Goal: Task Accomplishment & Management: Use online tool/utility

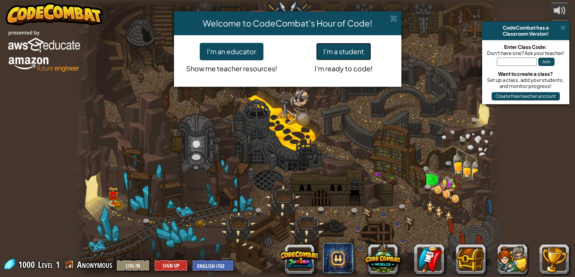
click at [347, 47] on button "I'm a student" at bounding box center [343, 51] width 55 height 17
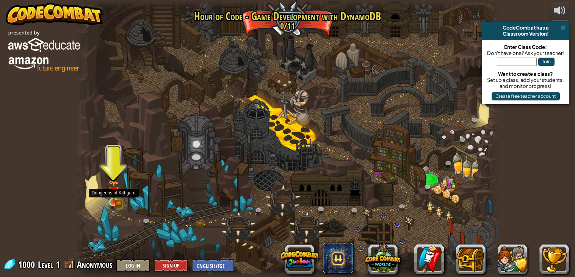
click at [114, 202] on img at bounding box center [113, 191] width 11 height 23
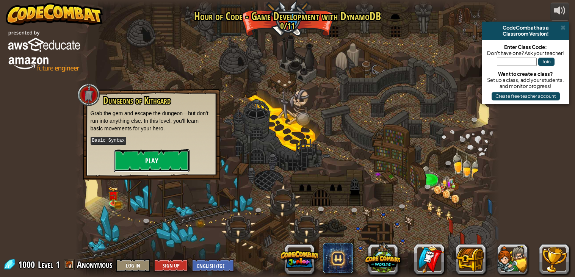
click at [171, 152] on button "Play" at bounding box center [152, 160] width 76 height 23
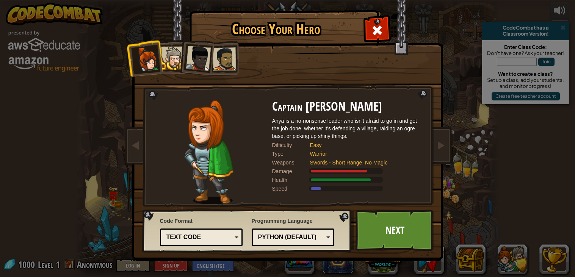
click at [178, 61] on li at bounding box center [195, 56] width 37 height 37
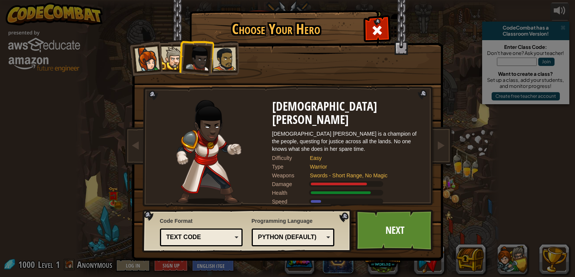
click at [164, 61] on div at bounding box center [172, 58] width 23 height 23
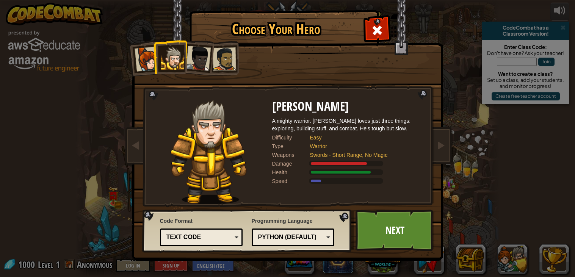
click at [144, 60] on div at bounding box center [146, 59] width 25 height 25
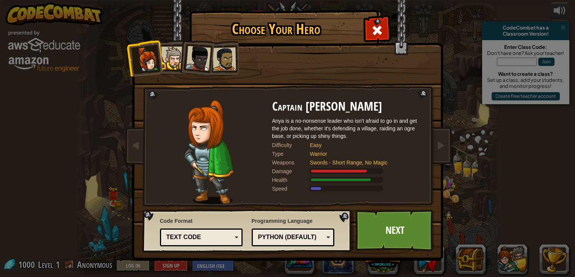
click at [166, 60] on div at bounding box center [172, 58] width 23 height 23
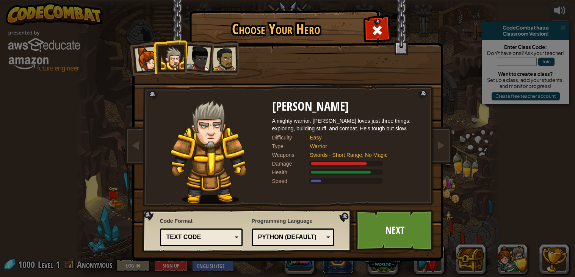
click at [145, 58] on div at bounding box center [146, 59] width 25 height 25
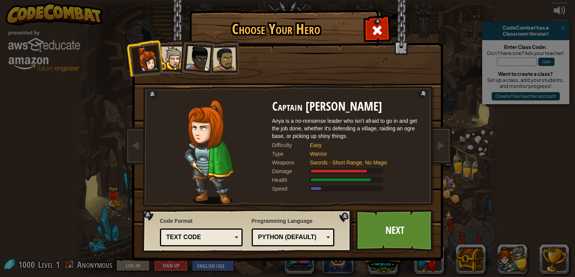
click at [181, 58] on li at bounding box center [195, 56] width 37 height 37
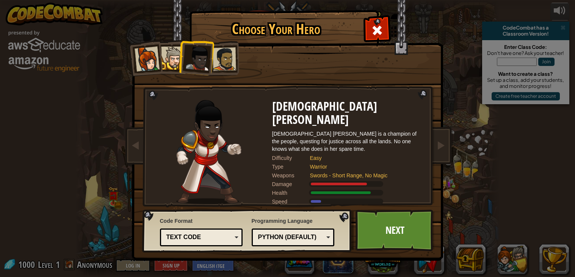
click at [171, 60] on div at bounding box center [172, 58] width 23 height 23
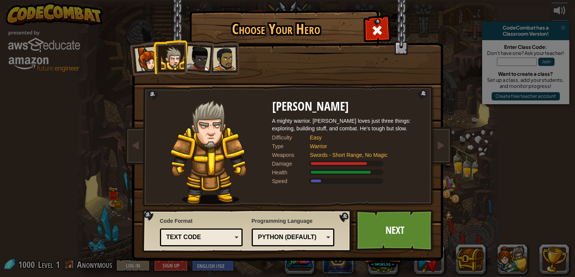
click at [149, 61] on div at bounding box center [146, 59] width 25 height 25
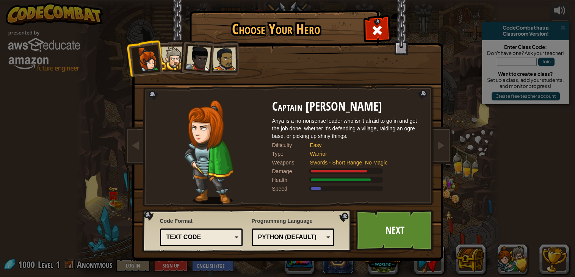
click at [171, 59] on div at bounding box center [172, 58] width 23 height 23
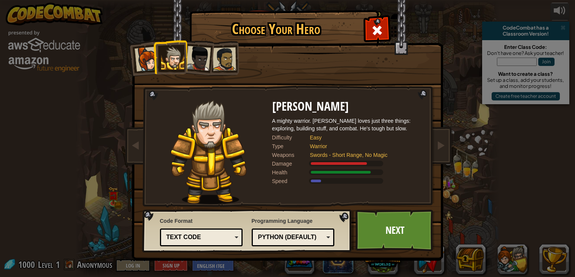
click at [148, 59] on div at bounding box center [146, 59] width 25 height 25
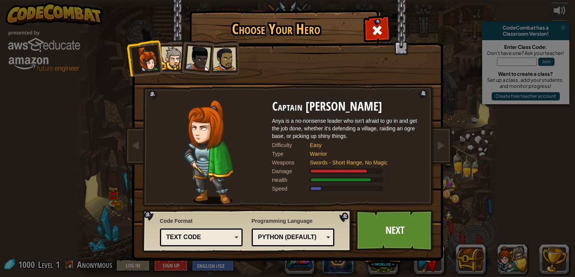
click at [158, 58] on li at bounding box center [144, 57] width 37 height 37
click at [170, 62] on div at bounding box center [172, 58] width 23 height 23
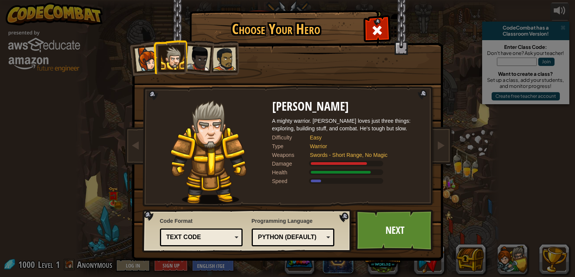
click at [198, 48] on div at bounding box center [198, 58] width 25 height 25
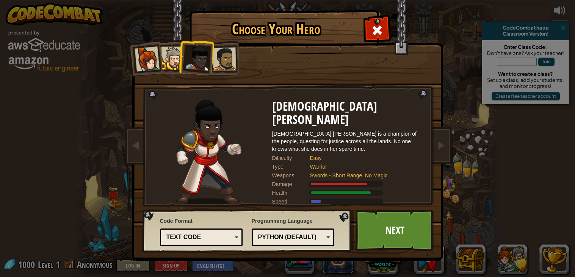
click at [223, 52] on div at bounding box center [223, 58] width 23 height 23
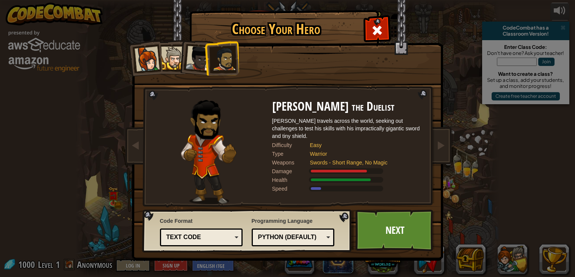
click at [245, 55] on div "Captain [PERSON_NAME] Anya is a no-nonsense leader who isn't afraid to go in an…" at bounding box center [287, 119] width 284 height 165
click at [204, 56] on li at bounding box center [221, 58] width 35 height 35
click at [199, 56] on div at bounding box center [198, 58] width 25 height 25
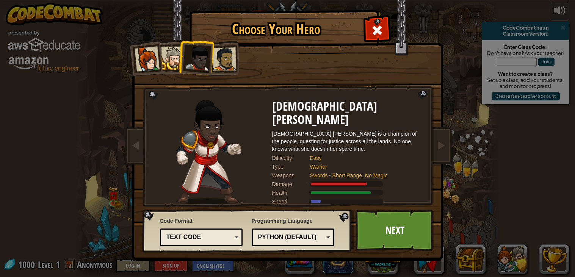
click at [170, 56] on div at bounding box center [172, 58] width 23 height 23
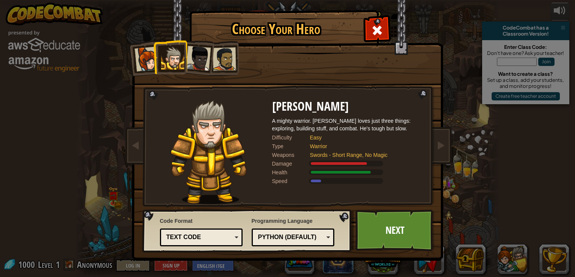
click at [142, 60] on div at bounding box center [146, 59] width 25 height 25
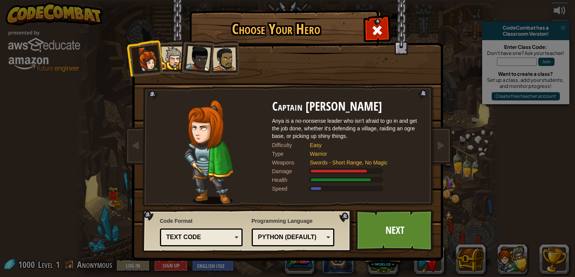
click at [174, 64] on div at bounding box center [172, 58] width 23 height 23
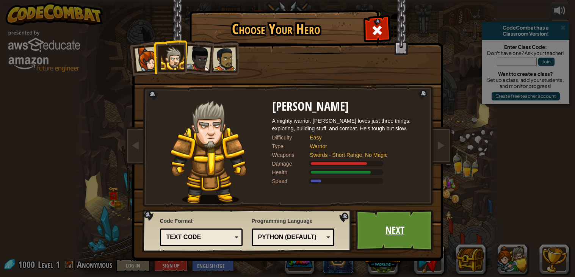
click at [388, 219] on link "Next" at bounding box center [394, 231] width 79 height 42
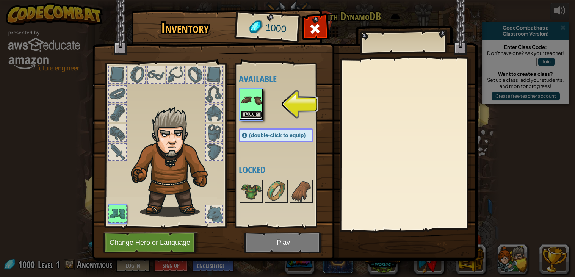
click at [251, 113] on button "Equip" at bounding box center [251, 115] width 21 height 8
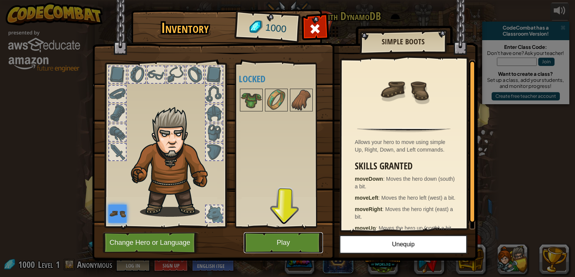
click at [269, 240] on button "Play" at bounding box center [283, 242] width 79 height 21
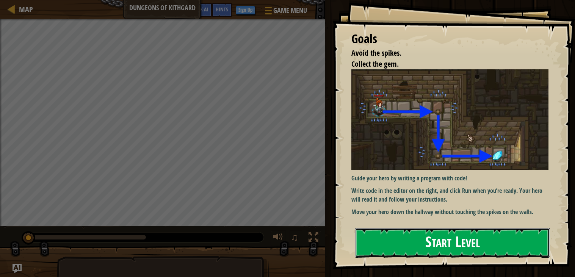
click at [378, 241] on button "Start Level" at bounding box center [452, 243] width 195 height 30
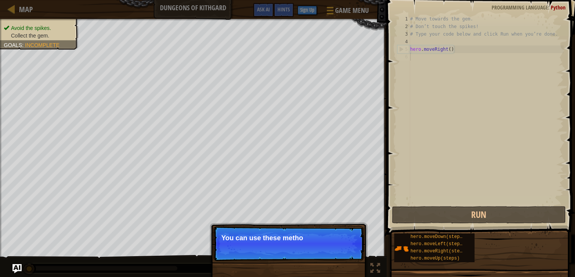
click at [300, 268] on div "Skip (esc) Continue You can use these metho" at bounding box center [289, 282] width 158 height 112
click at [394, 244] on img at bounding box center [401, 248] width 14 height 14
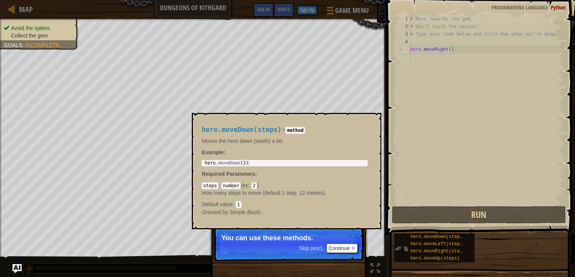
click at [400, 247] on img at bounding box center [401, 248] width 14 height 14
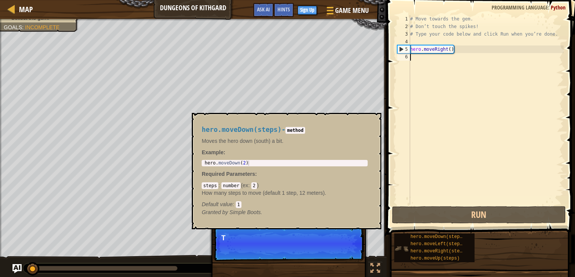
scroll to position [3, 0]
click at [400, 250] on img at bounding box center [401, 248] width 14 height 14
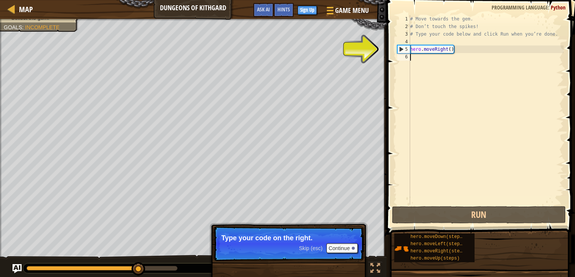
click at [419, 58] on div "# Move towards the gem. # Don’t touch the spikes! # Type your code below and cl…" at bounding box center [485, 117] width 155 height 205
click at [451, 50] on div "# Move towards the gem. # Don’t touch the spikes! # Type your code below and cl…" at bounding box center [485, 117] width 155 height 205
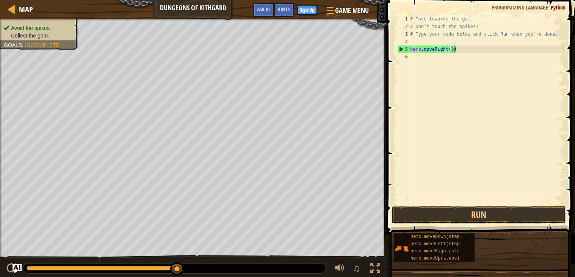
scroll to position [3, 3]
click at [455, 210] on button "Run" at bounding box center [479, 214] width 174 height 17
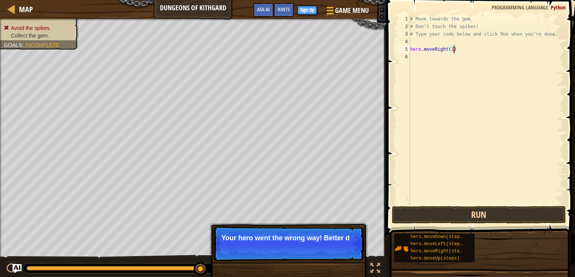
type textarea "hero.moveRight(1)"
click at [468, 211] on button "Run" at bounding box center [479, 214] width 174 height 17
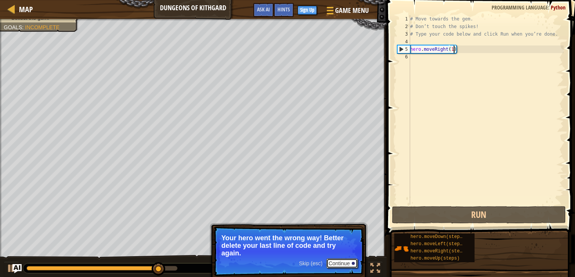
click at [344, 262] on button "Continue" at bounding box center [341, 263] width 31 height 10
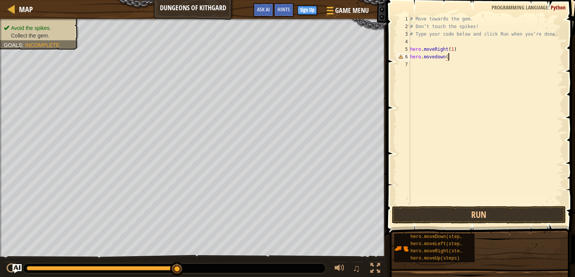
scroll to position [3, 3]
type textarea "hero.movedown(1)"
click at [475, 214] on button "Run" at bounding box center [479, 214] width 174 height 17
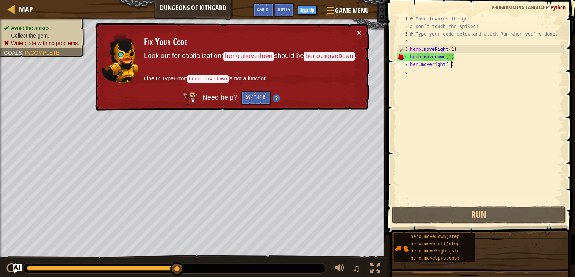
click at [437, 56] on div "# Move towards the gem. # Don’t touch the spikes! # Type your code below and cl…" at bounding box center [485, 117] width 155 height 205
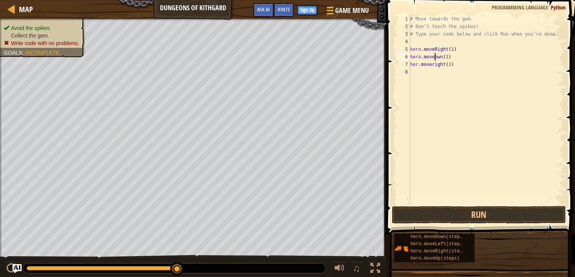
type textarea "hero.moveDown(1)"
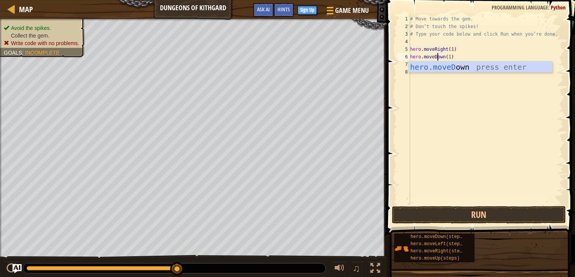
click at [472, 96] on div "# Move towards the gem. # Don’t touch the spikes! # Type your code below and cl…" at bounding box center [485, 117] width 155 height 205
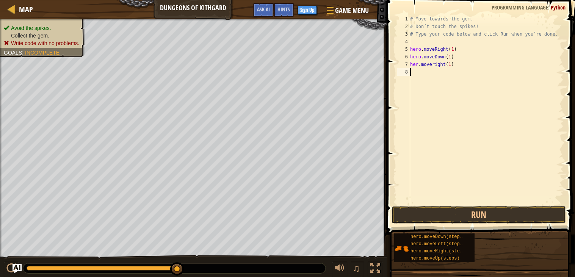
scroll to position [3, 0]
click at [436, 64] on div "# Move towards the gem. # Don’t touch the spikes! # Type your code below and cl…" at bounding box center [485, 117] width 155 height 205
click at [464, 217] on button "Run" at bounding box center [479, 214] width 174 height 17
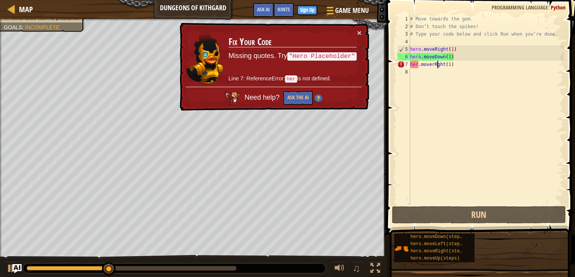
click at [419, 65] on div "# Move towards the gem. # Don’t touch the spikes! # Type your code below and cl…" at bounding box center [485, 117] width 155 height 205
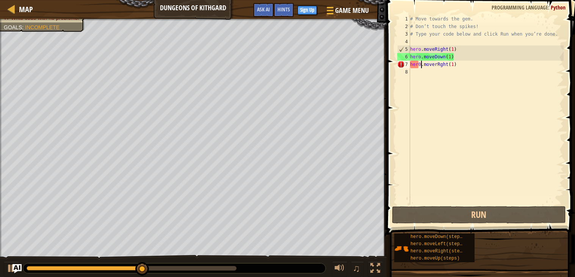
scroll to position [3, 1]
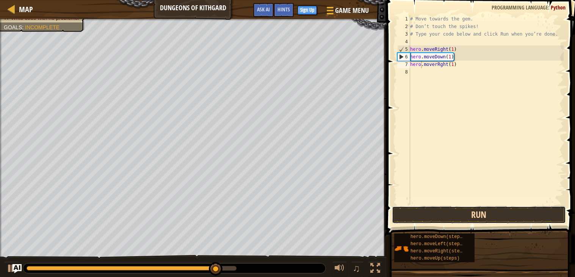
click at [478, 212] on button "Run" at bounding box center [479, 214] width 174 height 17
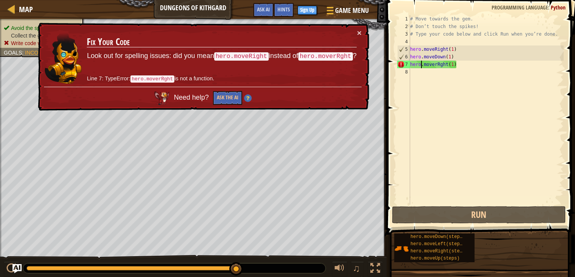
click at [436, 66] on div "# Move towards the gem. # Don’t touch the spikes! # Type your code below and cl…" at bounding box center [485, 117] width 155 height 205
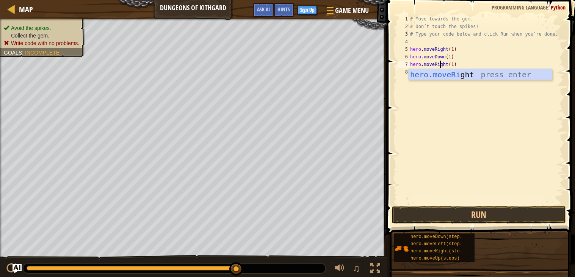
scroll to position [3, 2]
type textarea "hero.moveRight(1)"
click at [475, 223] on button "Run" at bounding box center [479, 214] width 174 height 17
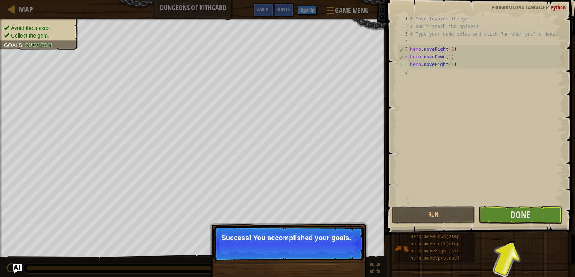
click at [320, 258] on p "Success! You accomplished your goals." at bounding box center [288, 243] width 150 height 35
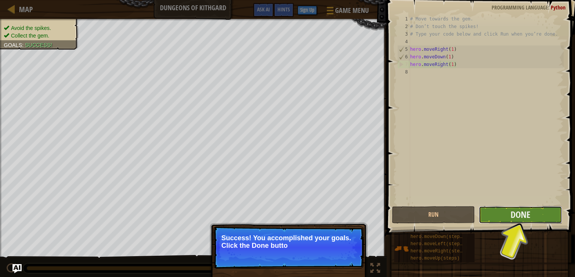
click at [538, 216] on button "Done" at bounding box center [519, 214] width 83 height 17
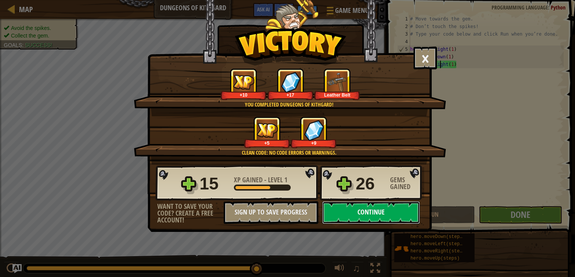
click at [349, 224] on button "Continue" at bounding box center [371, 212] width 98 height 23
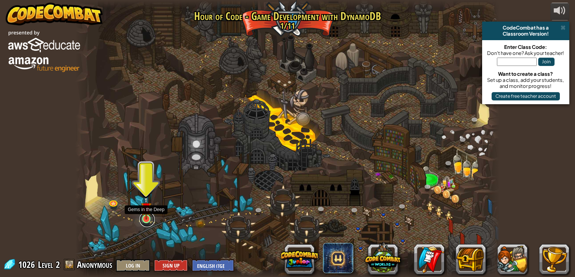
click at [148, 224] on link at bounding box center [146, 219] width 15 height 15
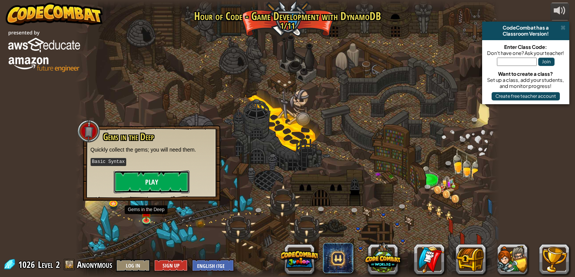
click at [168, 186] on button "Play" at bounding box center [152, 181] width 76 height 23
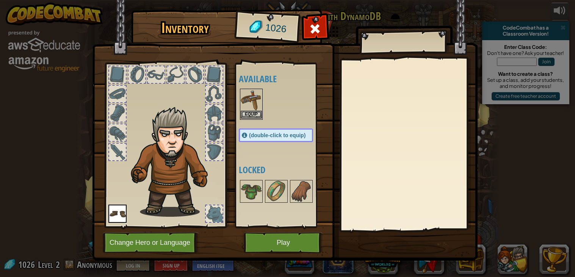
click at [260, 110] on img at bounding box center [251, 99] width 21 height 21
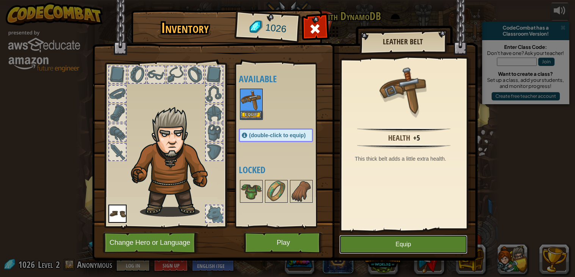
click at [373, 253] on button "Equip" at bounding box center [403, 244] width 128 height 19
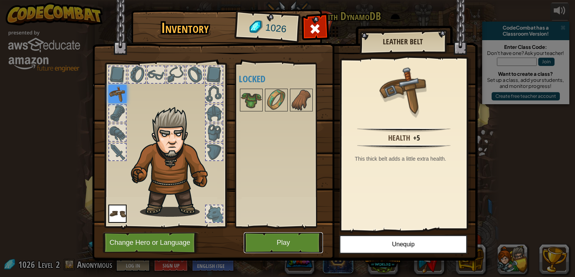
click at [281, 241] on button "Play" at bounding box center [283, 242] width 79 height 21
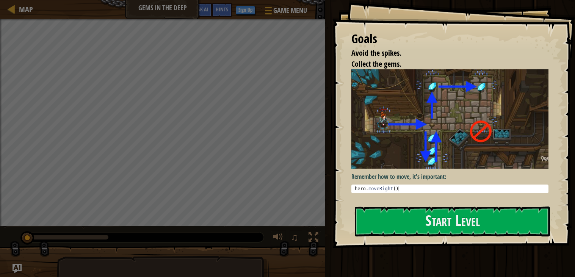
click at [379, 204] on div "Goals Avoid the spikes. Collect the gems. Remember how to move, it's important:…" at bounding box center [453, 124] width 242 height 248
click at [405, 212] on button "Start Level" at bounding box center [452, 221] width 195 height 30
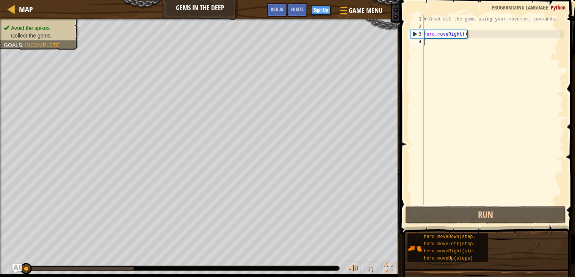
click at [465, 31] on div "# Grab all the gems using your movement commands. hero . moveRight ( )" at bounding box center [492, 117] width 141 height 205
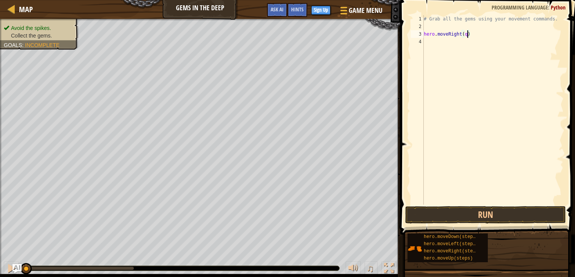
type textarea "hero.moveRight(1)"
click at [442, 31] on div "# Grab all the gems using your movement commands. hero . moveRight ( 1 )" at bounding box center [492, 117] width 141 height 205
click at [443, 44] on div "# Grab all the gems using your movement commands. hero . moveRight ( 1 )" at bounding box center [492, 117] width 141 height 205
type textarea "hero.moveDown(1)"
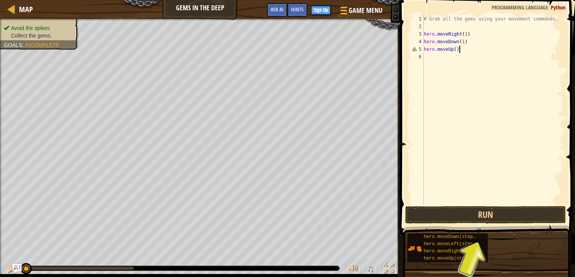
scroll to position [3, 2]
click at [475, 216] on button "Run" at bounding box center [485, 214] width 161 height 17
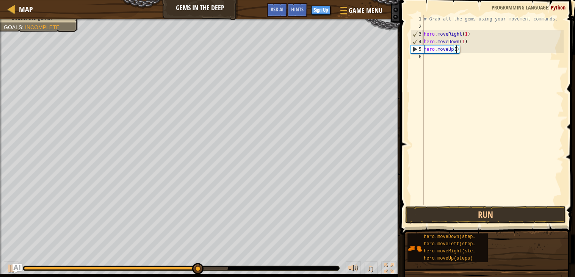
type textarea "hero.moveUp(1)"
click at [442, 62] on div "# Grab all the gems using your movement commands. hero . moveRight ( 1 ) hero .…" at bounding box center [492, 117] width 141 height 205
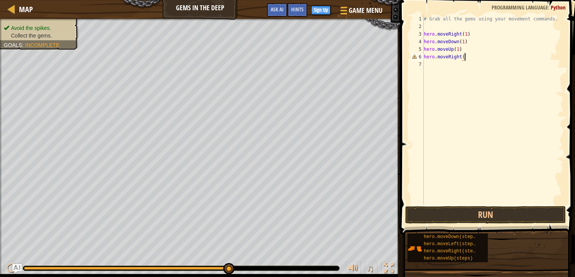
scroll to position [3, 3]
type textarea "hero.moveRight(1)"
type textarea "hero.moveUp(1)"
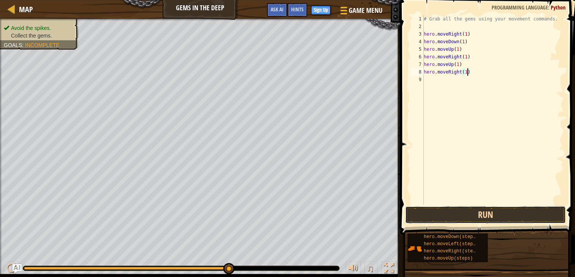
click at [476, 209] on button "Run" at bounding box center [485, 214] width 161 height 17
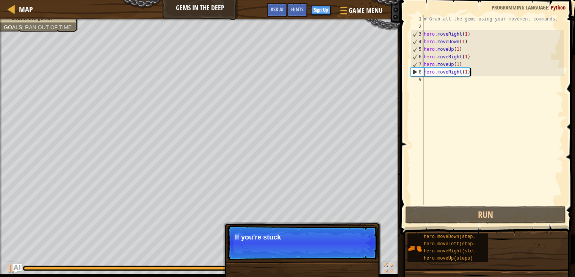
click at [470, 71] on div "# Grab all the gems using your movement commands. hero . moveRight ( 1 ) hero .…" at bounding box center [492, 117] width 141 height 205
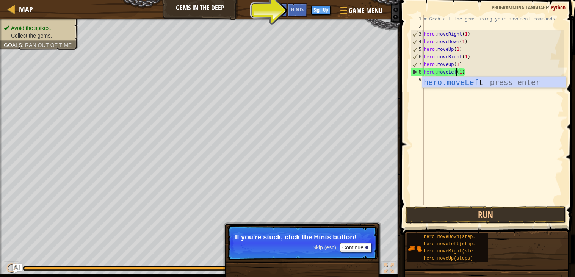
scroll to position [3, 3]
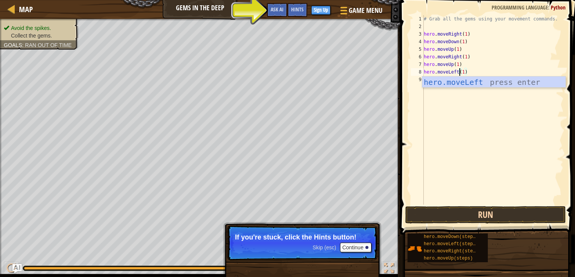
type textarea "hero.moveLeft(1)"
click at [459, 210] on button "Run" at bounding box center [485, 214] width 161 height 17
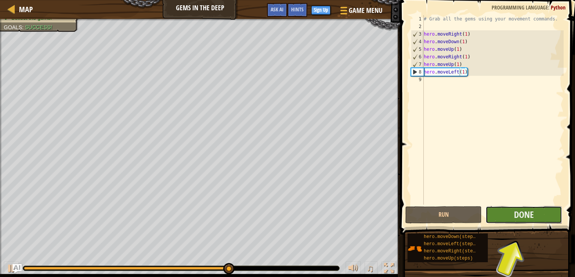
click at [542, 216] on button "Done" at bounding box center [523, 214] width 77 height 17
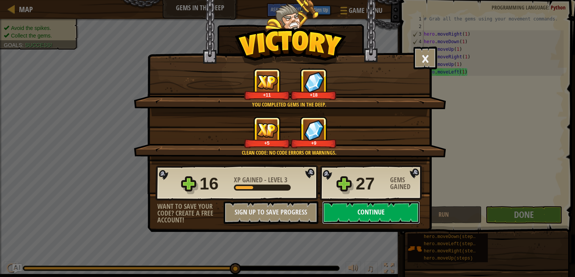
click at [386, 224] on button "Continue" at bounding box center [371, 212] width 98 height 23
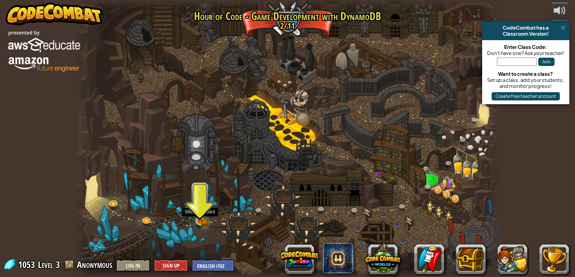
click at [197, 221] on img at bounding box center [199, 210] width 11 height 23
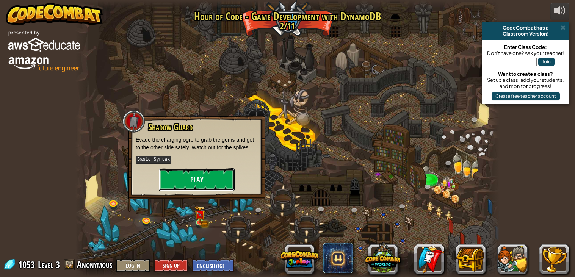
click at [202, 180] on button "Play" at bounding box center [197, 179] width 76 height 23
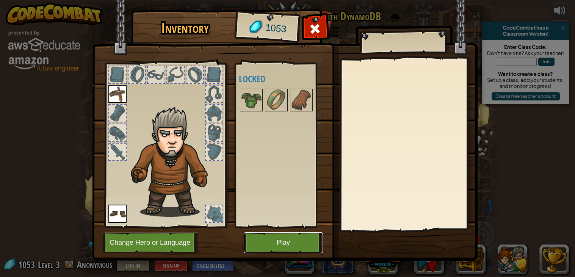
click at [292, 239] on button "Play" at bounding box center [283, 242] width 79 height 21
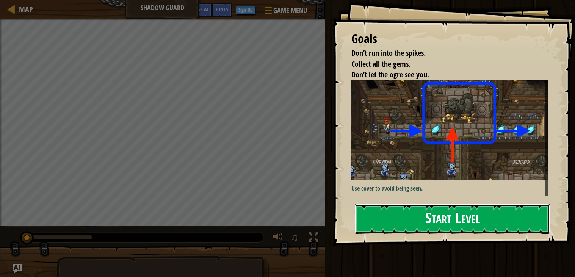
click at [469, 228] on button "Start Level" at bounding box center [452, 219] width 195 height 30
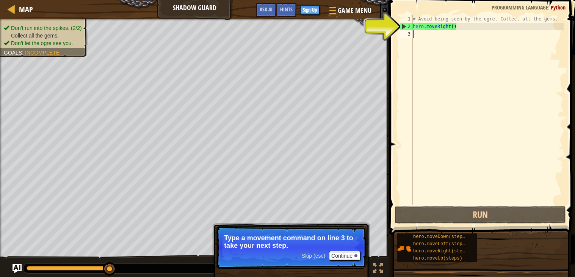
click at [455, 28] on div "# Avoid being seen by the ogre. Collect all the gems. hero . moveRight ( )" at bounding box center [487, 117] width 152 height 205
type textarea "hero.moveRight(1)"
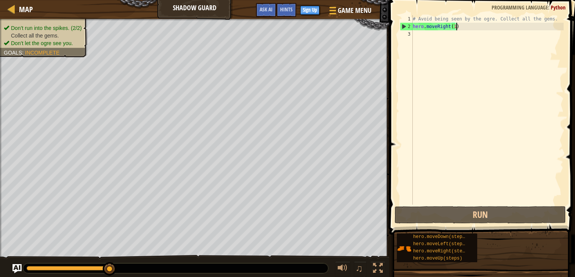
scroll to position [3, 3]
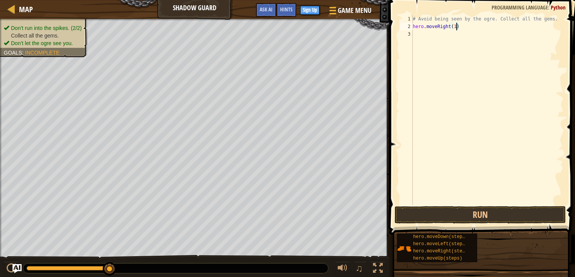
click at [450, 32] on div "# Avoid being seen by the ogre. Collect all the gems. hero . moveRight ( 1 )" at bounding box center [487, 117] width 152 height 205
type textarea "hero.moveUp(1)"
type textarea "hero.moveRight(1)"
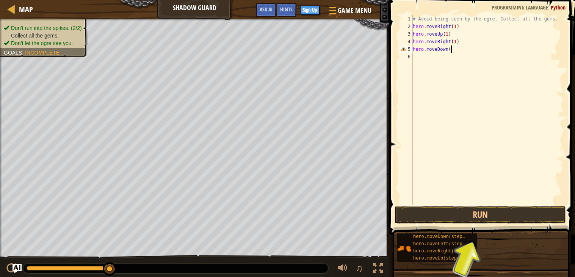
scroll to position [3, 3]
type textarea "hero.moveDown(1)"
type textarea "h"
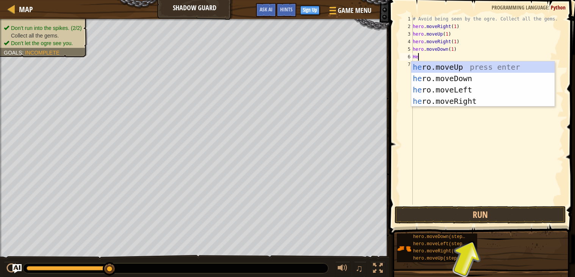
type textarea "H"
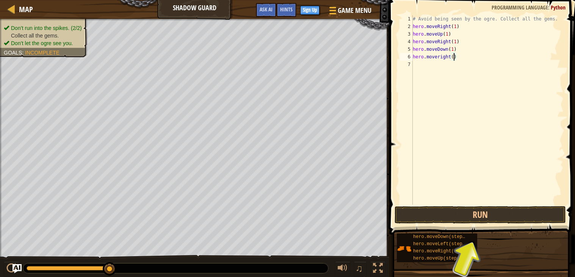
scroll to position [3, 3]
click at [441, 58] on div "# Avoid being seen by the ogre. Collect all the gems. hero . moveRight ( 1 ) he…" at bounding box center [487, 117] width 152 height 205
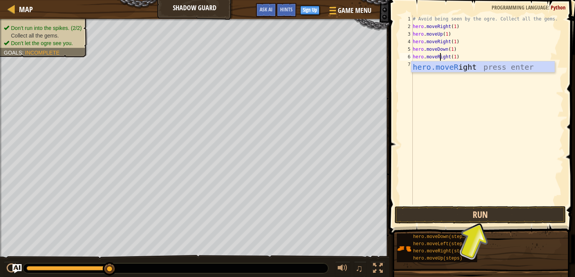
type textarea "hero.moveRight(1)"
click at [463, 211] on button "Run" at bounding box center [479, 214] width 171 height 17
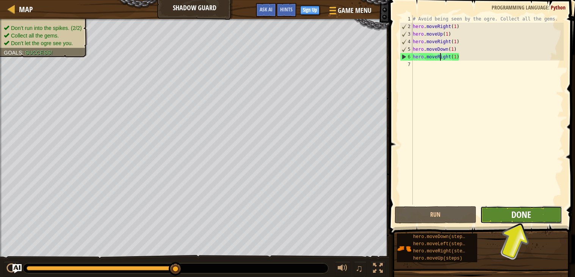
click at [521, 218] on span "Done" at bounding box center [521, 214] width 20 height 12
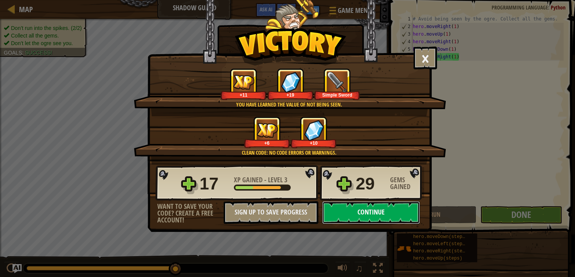
click at [394, 224] on button "Continue" at bounding box center [371, 212] width 98 height 23
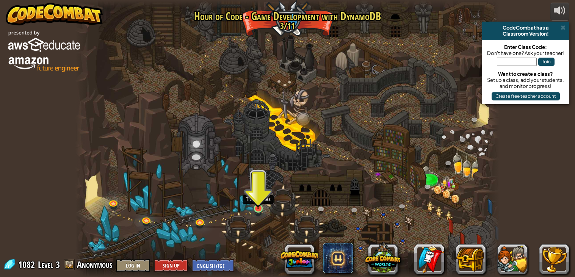
click at [258, 202] on img at bounding box center [258, 197] width 11 height 24
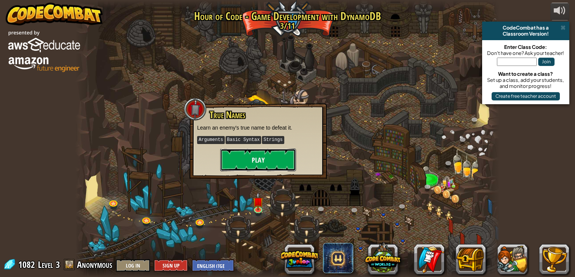
click at [266, 161] on button "Play" at bounding box center [258, 160] width 76 height 23
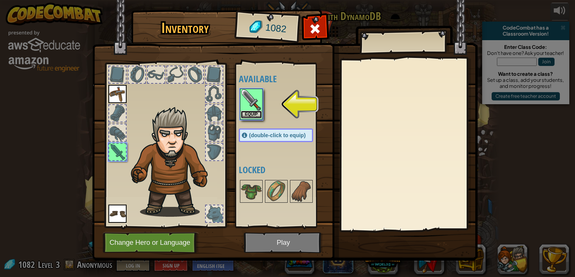
click at [246, 116] on button "Equip" at bounding box center [251, 115] width 21 height 8
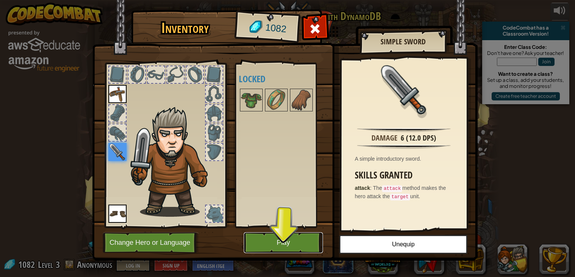
click at [282, 243] on button "Play" at bounding box center [283, 242] width 79 height 21
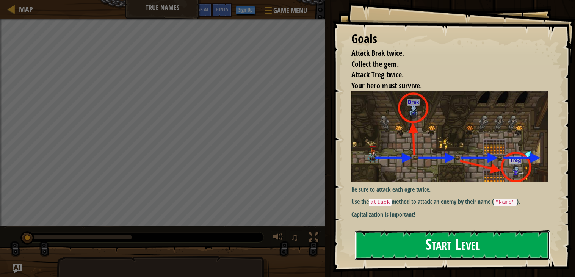
click at [404, 239] on button "Start Level" at bounding box center [452, 245] width 195 height 30
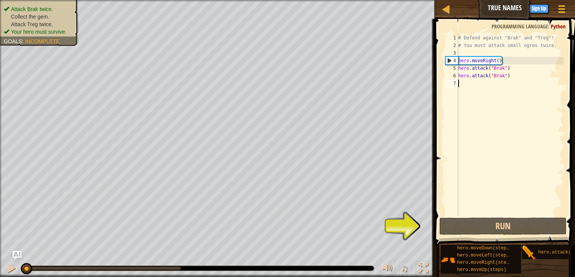
click at [499, 58] on div "# Defend against "Brak" and "Treg"! # You must attack small ogres twice. hero .…" at bounding box center [510, 132] width 107 height 197
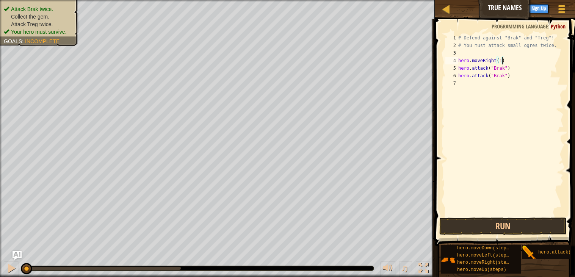
click at [514, 64] on div "# Defend against "Brak" and "Treg"! # You must attack small ogres twice. hero .…" at bounding box center [510, 132] width 107 height 197
click at [512, 60] on div "# Defend against "Brak" and "Treg"! # You must attack small ogres twice. hero .…" at bounding box center [510, 132] width 107 height 197
type textarea "hero.moveRight(1)"
type textarea "hero.moveUp(1)"
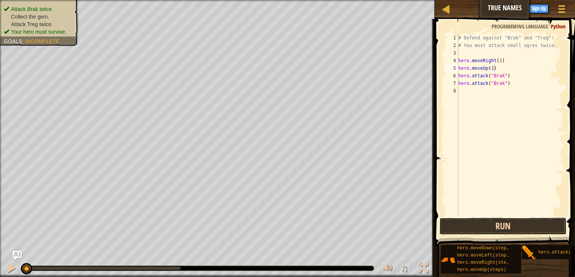
click at [507, 231] on button "Run" at bounding box center [502, 225] width 127 height 17
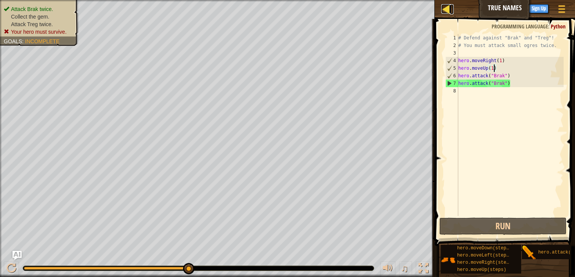
click at [452, 14] on link "Map" at bounding box center [452, 9] width 4 height 10
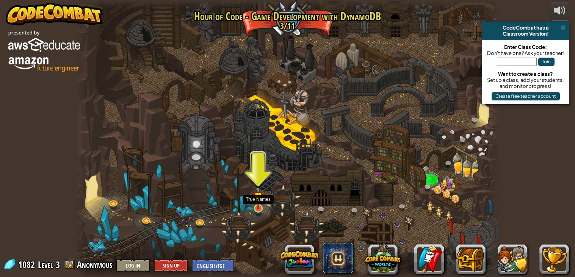
click at [257, 209] on img at bounding box center [258, 197] width 11 height 24
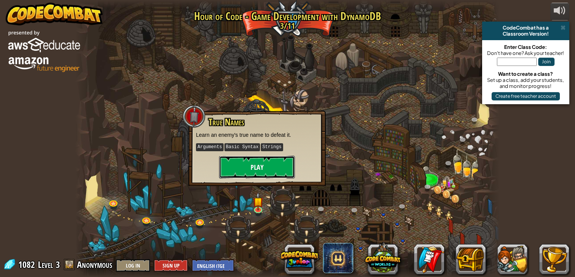
click at [283, 169] on button "Play" at bounding box center [257, 167] width 76 height 23
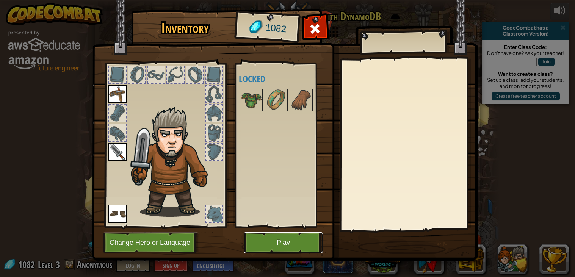
click at [268, 242] on button "Play" at bounding box center [283, 242] width 79 height 21
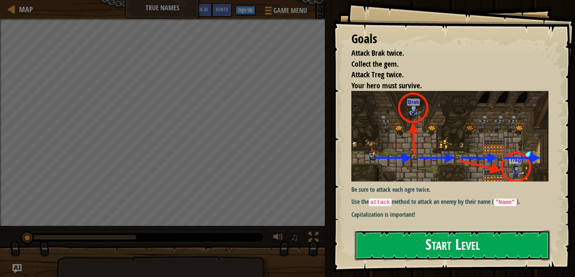
click at [393, 233] on button "Start Level" at bounding box center [452, 245] width 195 height 30
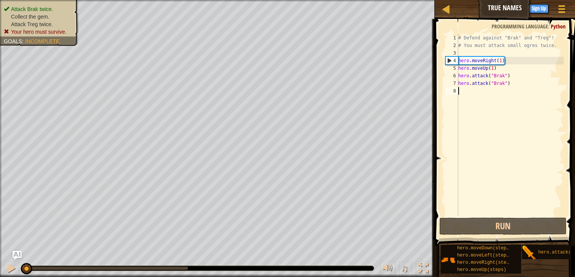
click at [499, 72] on div "# Defend against "Brak" and "Treg"! # You must attack small ogres twice. hero .…" at bounding box center [510, 132] width 107 height 197
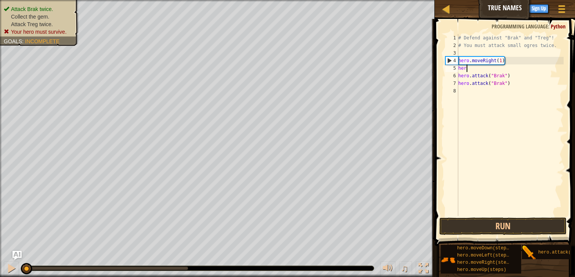
type textarea "h"
type textarea "hero.moveRight(1)"
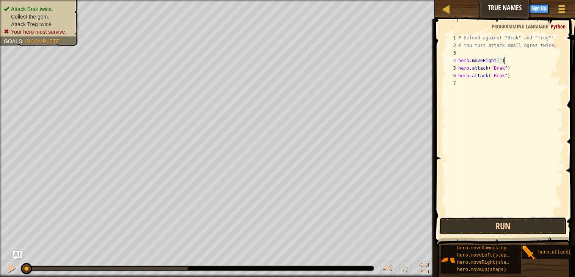
click at [522, 228] on button "Run" at bounding box center [502, 225] width 127 height 17
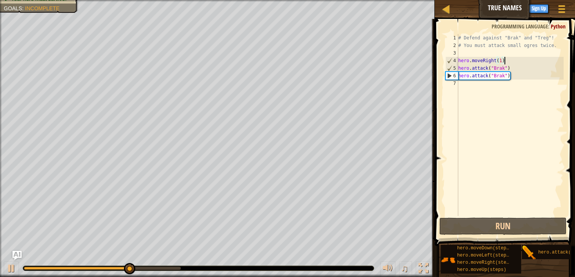
click at [488, 84] on div "# Defend against "Brak" and "Treg"! # You must attack small ogres twice. hero .…" at bounding box center [510, 132] width 107 height 197
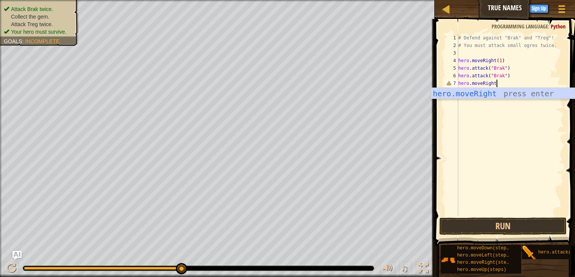
scroll to position [3, 3]
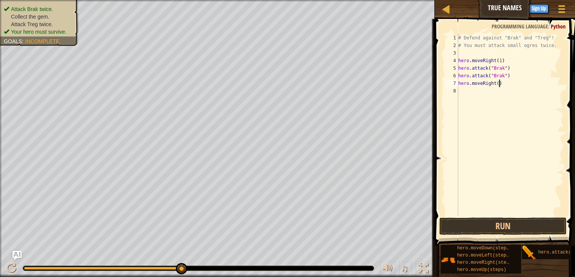
type textarea "hero.moveRight(2)"
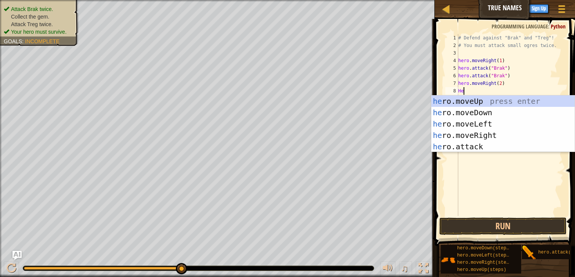
scroll to position [3, 0]
type textarea "H"
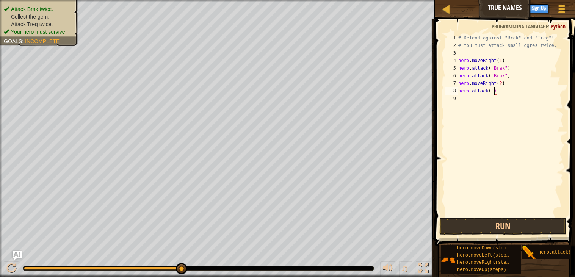
scroll to position [3, 3]
type textarea "hero.attack("treg")"
drag, startPoint x: 511, startPoint y: 91, endPoint x: 458, endPoint y: 89, distance: 52.7
click at [458, 89] on div "# Defend against "Brak" and "Treg"! # You must attack small ogres twice. hero .…" at bounding box center [510, 132] width 107 height 197
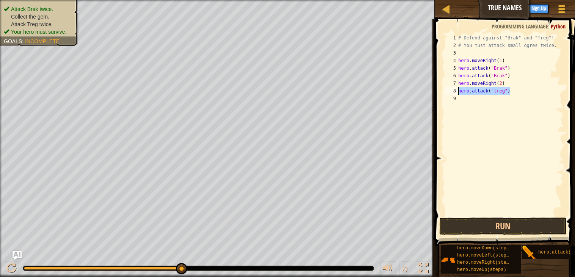
type textarea "hero.attack("treg")"
click at [464, 96] on div "# Defend against "Brak" and "Treg"! # You must attack small ogres twice. hero .…" at bounding box center [510, 132] width 107 height 197
paste textarea "hero.attack("treg")"
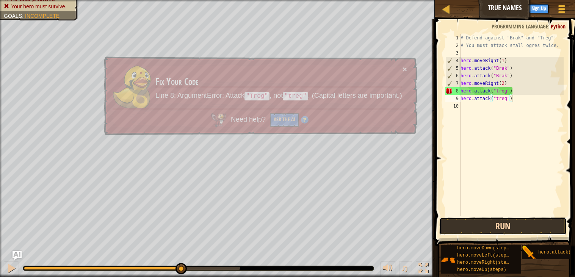
click at [503, 223] on button "Run" at bounding box center [502, 225] width 127 height 17
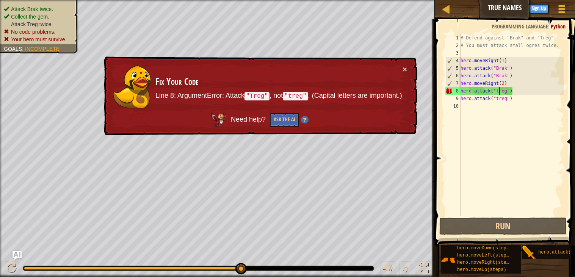
click at [498, 90] on div "# Defend against "Brak" and "Treg"! # You must attack small ogres twice. hero .…" at bounding box center [511, 132] width 105 height 197
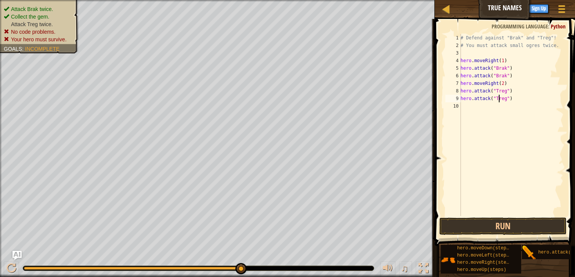
scroll to position [3, 1]
type textarea "hero.attack("Treg")"
click at [470, 222] on button "Run" at bounding box center [502, 225] width 127 height 17
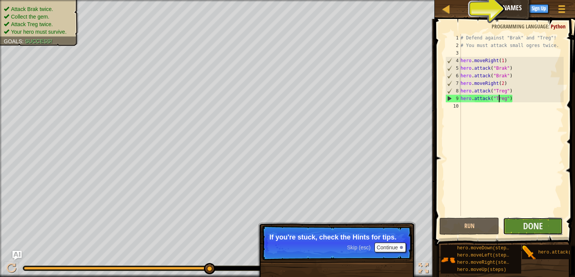
click at [515, 224] on button "Done" at bounding box center [533, 225] width 60 height 17
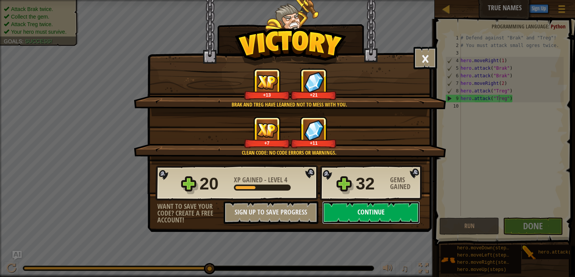
click at [364, 224] on button "Continue" at bounding box center [371, 212] width 98 height 23
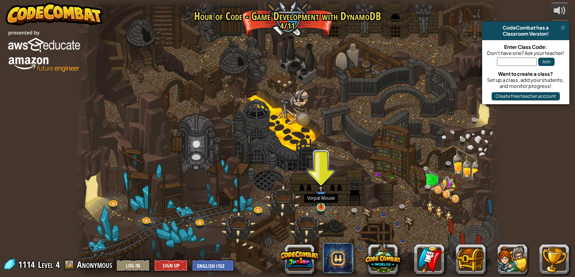
click at [321, 207] on img at bounding box center [321, 196] width 11 height 24
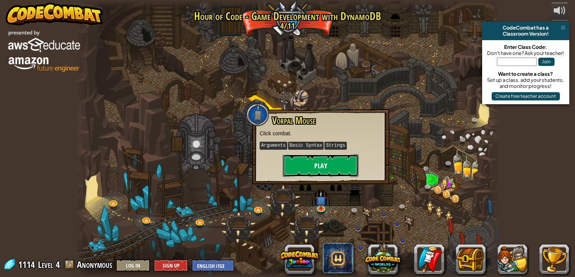
click at [324, 174] on button "Play" at bounding box center [321, 165] width 76 height 23
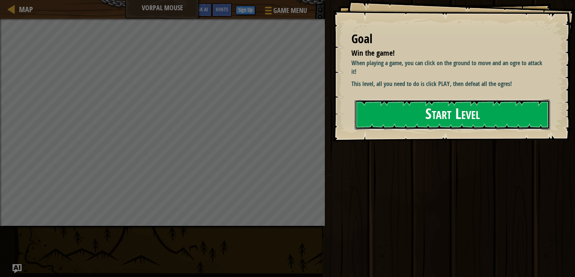
click at [412, 118] on button "Start Level" at bounding box center [452, 115] width 195 height 30
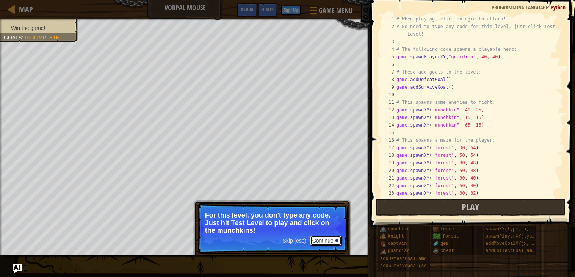
click at [326, 239] on button "Continue" at bounding box center [325, 241] width 31 height 10
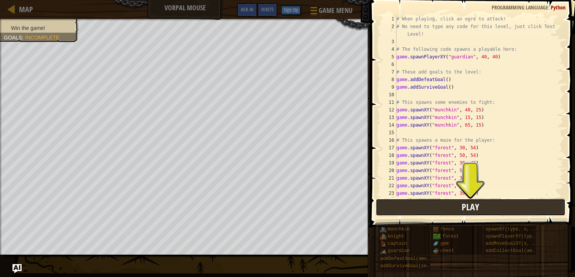
click at [441, 204] on button "Play" at bounding box center [470, 207] width 190 height 17
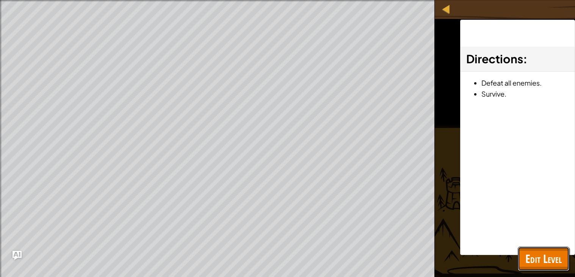
click at [546, 259] on span "Edit Level" at bounding box center [543, 259] width 36 height 16
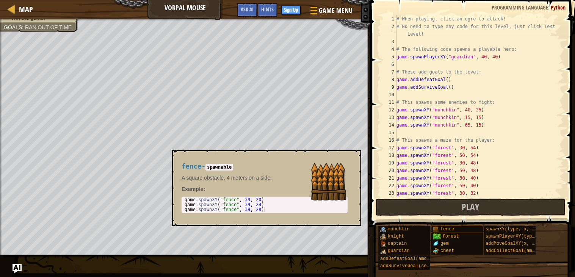
click at [447, 230] on span "fence" at bounding box center [447, 229] width 14 height 5
click at [421, 215] on button "Play" at bounding box center [470, 207] width 190 height 17
click at [370, 215] on div "Win the game! Goals : Ran out of time" at bounding box center [185, 137] width 370 height 236
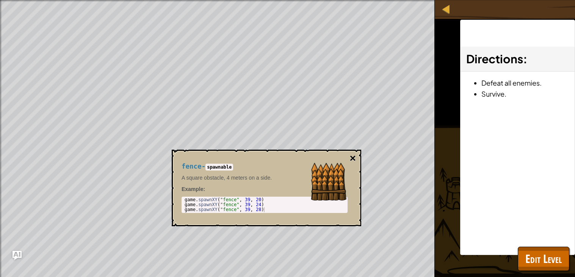
click at [352, 157] on button "×" at bounding box center [353, 158] width 6 height 11
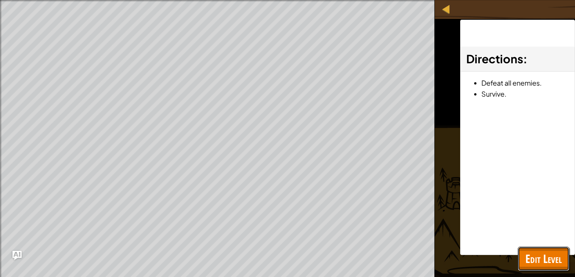
click at [536, 253] on span "Edit Level" at bounding box center [543, 259] width 36 height 16
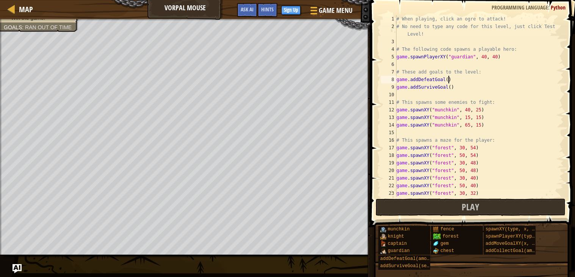
click at [448, 78] on div "# When playing, click an ogre to attack! # No need to type any code for this le…" at bounding box center [479, 113] width 169 height 197
click at [452, 91] on div "# When playing, click an ogre to attack! # No need to type any code for this le…" at bounding box center [479, 113] width 169 height 197
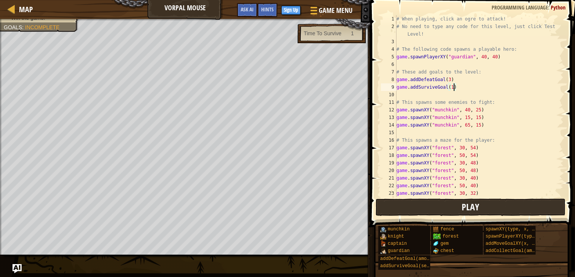
type textarea "game.addSurviveGoal(1)"
click at [508, 210] on button "Play" at bounding box center [470, 207] width 190 height 17
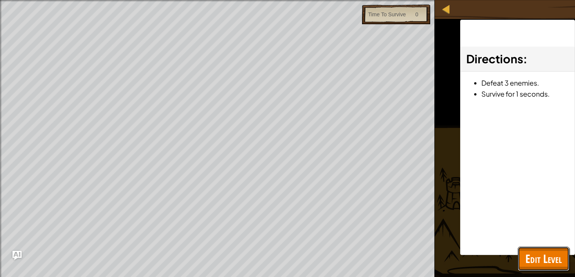
click at [532, 253] on span "Edit Level" at bounding box center [543, 259] width 36 height 16
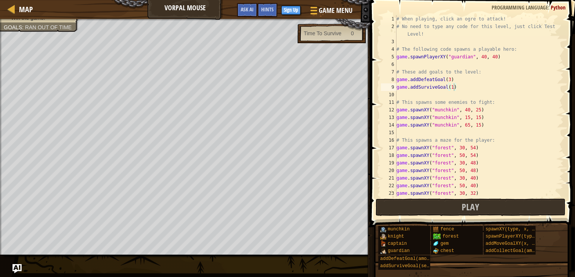
click at [533, 96] on div "# When playing, click an ogre to attack! # No need to type any code for this le…" at bounding box center [479, 113] width 169 height 197
type textarea "game.spawnXY("munchkin", 65, 15)"
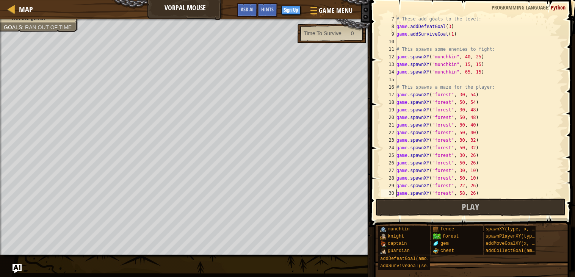
type textarea "game.spawnXY("forest", 66, 26)"
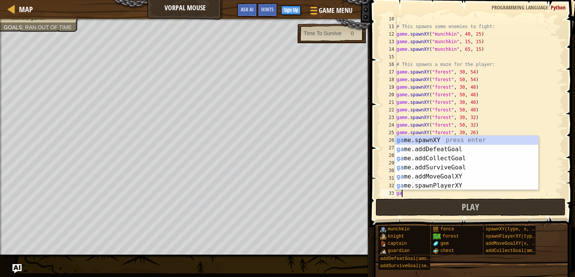
scroll to position [3, 0]
click at [446, 188] on div "game .addDefeatGoal press enter game .addCollectGoal press enter game .addSurvi…" at bounding box center [466, 172] width 143 height 73
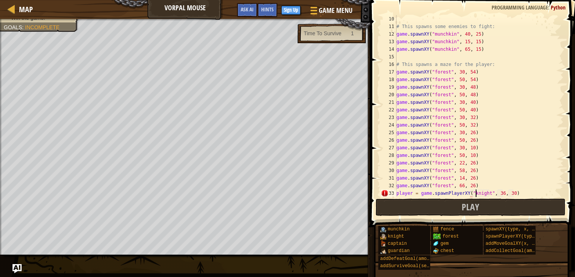
scroll to position [3, 6]
click at [501, 192] on div "# This spawns some enemies to fight: game . spawnXY ( "munchkin" , 40 , 25 ) ga…" at bounding box center [479, 113] width 169 height 197
click at [499, 205] on button "Play" at bounding box center [470, 207] width 190 height 17
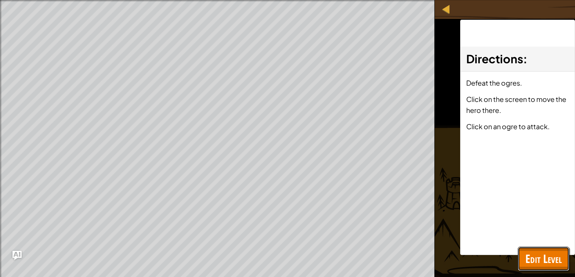
click at [531, 258] on span "Edit Level" at bounding box center [543, 259] width 36 height 16
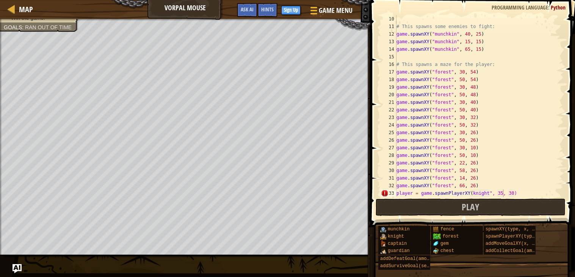
click at [476, 136] on div "# This spawns some enemies to fight: game . spawnXY ( "munchkin" , 40 , 25 ) ga…" at bounding box center [479, 113] width 169 height 197
type textarea "game.spawnXY("forest", 30, 10)"
